Goal: Task Accomplishment & Management: Use online tool/utility

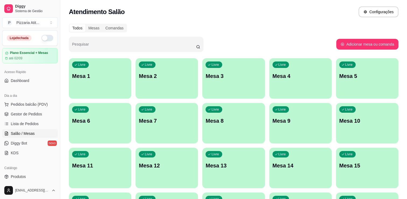
click at [48, 37] on button "button" at bounding box center [47, 38] width 12 height 6
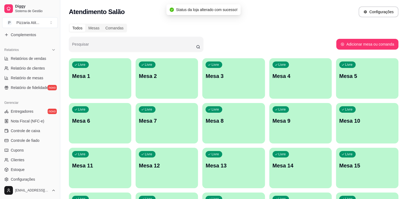
scroll to position [158, 0]
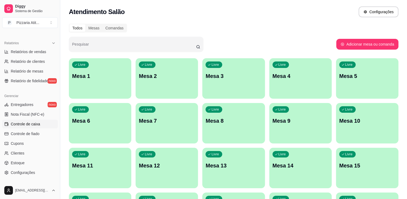
click at [34, 121] on span "Controle de caixa" at bounding box center [25, 123] width 29 height 5
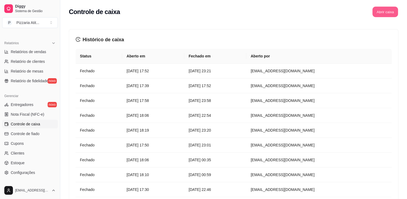
click at [386, 12] on button "Abrir caixa" at bounding box center [385, 12] width 26 height 10
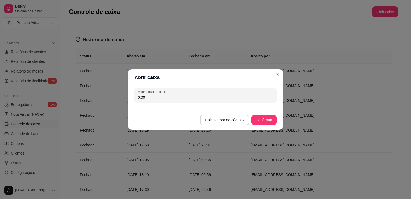
click at [221, 98] on input "0,00" at bounding box center [206, 96] width 136 height 5
type input "500,00"
click at [260, 118] on button "Confirmar" at bounding box center [264, 119] width 25 height 11
click at [260, 118] on footer "Calculadora de cédulas Confirmar" at bounding box center [205, 117] width 155 height 25
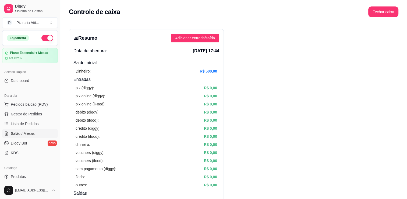
click at [30, 129] on link "Salão / Mesas" at bounding box center [30, 133] width 56 height 9
